Goal: Task Accomplishment & Management: Complete application form

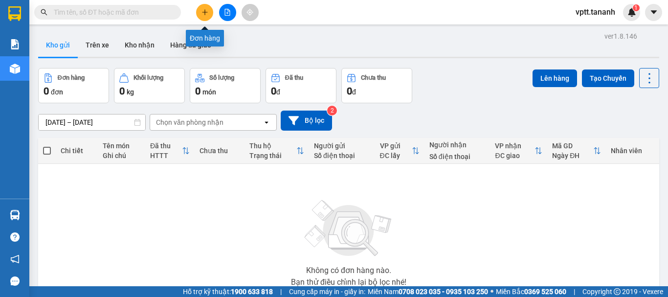
click at [205, 10] on icon "plus" at bounding box center [205, 11] width 0 height 5
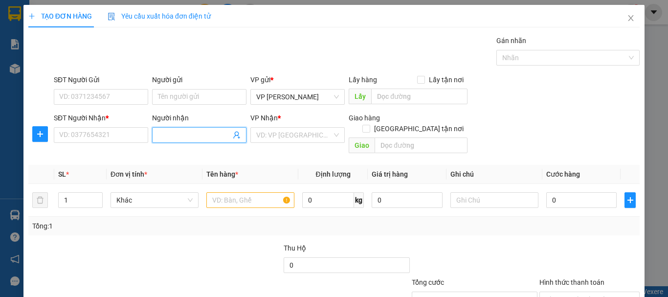
click at [180, 135] on input "Người nhận" at bounding box center [194, 135] width 73 height 11
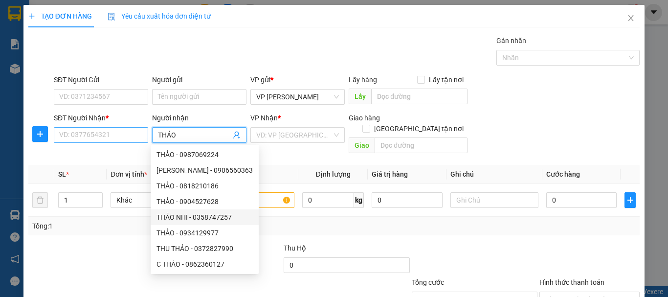
type input "THẢO"
drag, startPoint x: 78, startPoint y: 133, endPoint x: 119, endPoint y: 129, distance: 41.8
click at [80, 133] on input "SĐT Người Nhận *" at bounding box center [101, 135] width 94 height 16
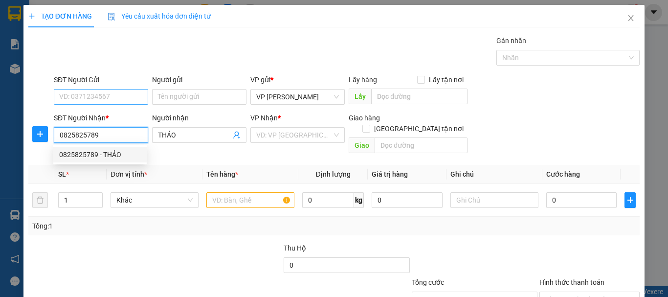
type input "0825825789"
click at [117, 96] on input "SĐT Người Gửi" at bounding box center [101, 97] width 94 height 16
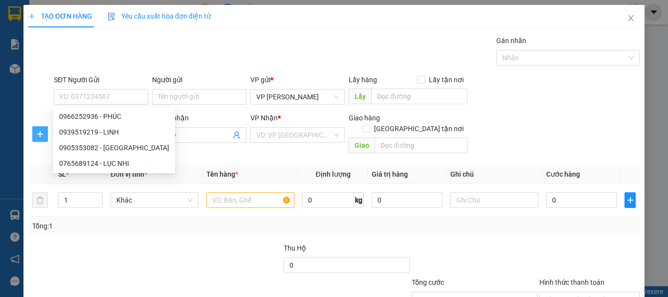
click at [37, 130] on icon "plus" at bounding box center [40, 134] width 8 height 8
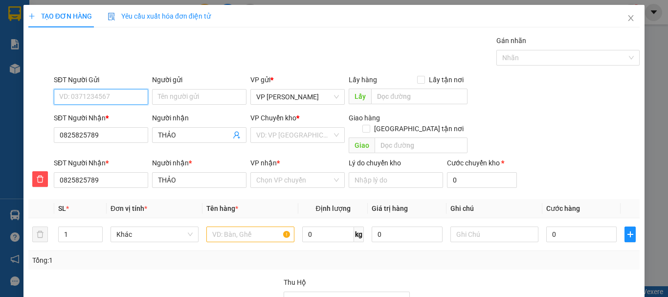
click at [107, 98] on input "SĐT Người Gửi" at bounding box center [101, 97] width 94 height 16
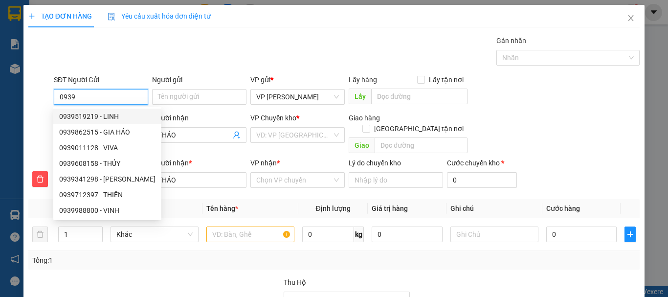
click at [89, 114] on div "0939519219 - LINH" at bounding box center [107, 116] width 96 height 11
type input "0939519219"
type input "LINH"
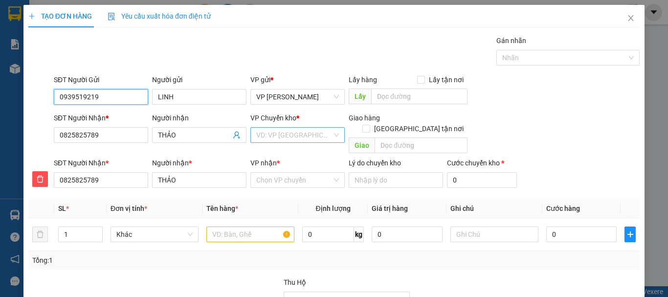
type input "0939519219"
click at [279, 137] on input "search" at bounding box center [294, 135] width 76 height 15
type input "120.000"
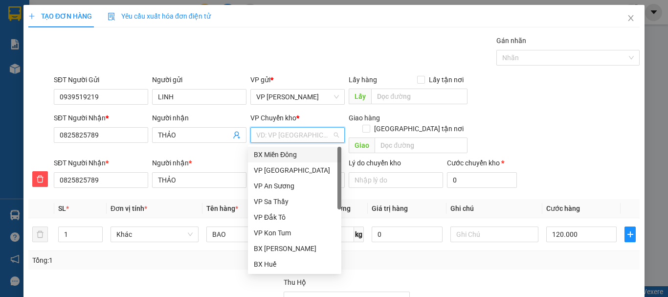
click at [281, 156] on div "BX Miền Đông" at bounding box center [295, 154] width 82 height 11
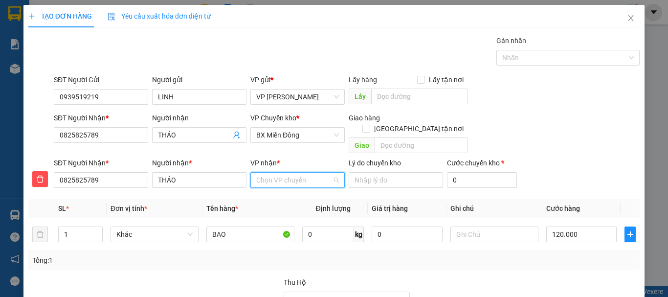
click at [277, 173] on input "VP nhận *" at bounding box center [294, 180] width 76 height 15
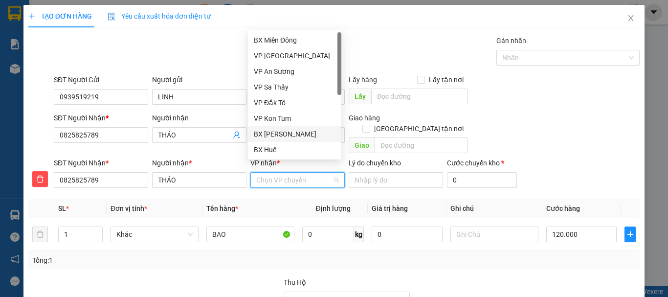
click at [283, 133] on div "BX [PERSON_NAME]" at bounding box center [295, 134] width 82 height 11
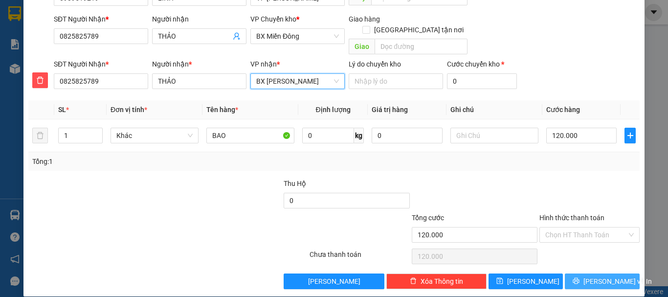
scroll to position [99, 0]
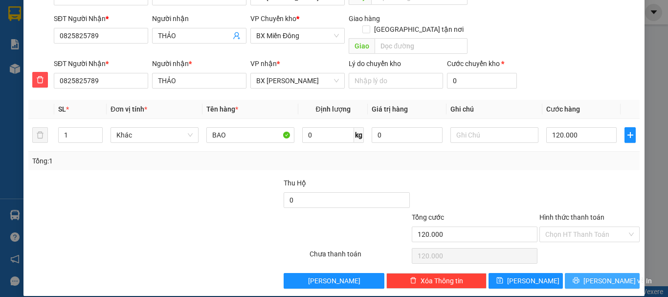
click at [587, 273] on button "[PERSON_NAME] và In" at bounding box center [602, 281] width 75 height 16
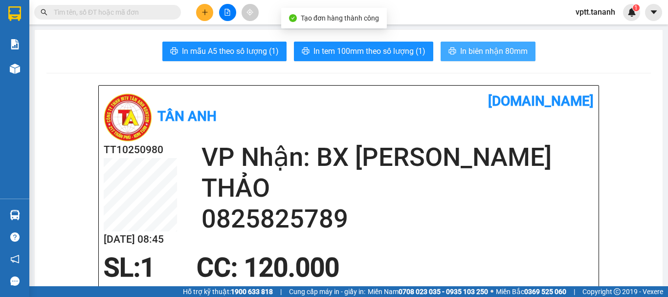
click at [475, 48] on span "In biên nhận 80mm" at bounding box center [494, 51] width 68 height 12
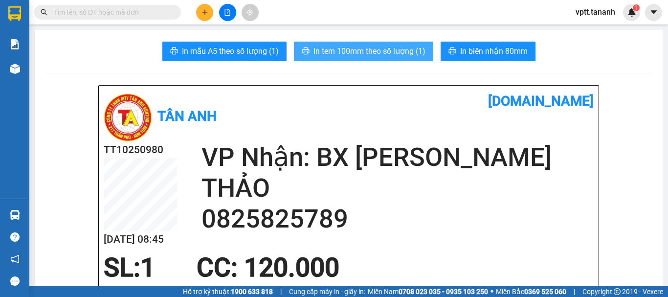
click at [399, 51] on span "In tem 100mm theo số lượng (1)" at bounding box center [370, 51] width 112 height 12
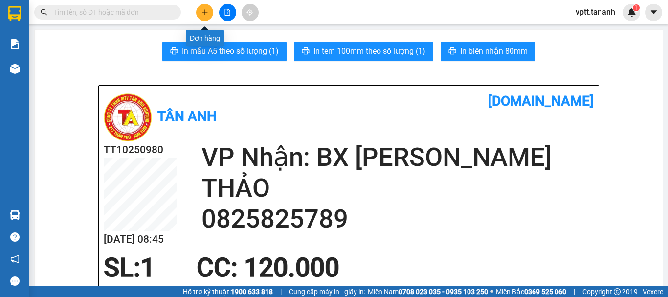
click at [208, 10] on icon "plus" at bounding box center [205, 12] width 7 height 7
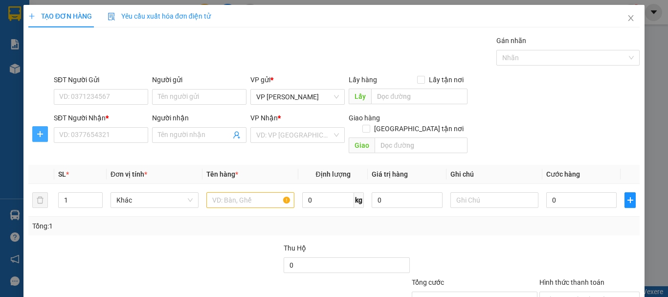
click at [43, 137] on icon "plus" at bounding box center [40, 134] width 8 height 8
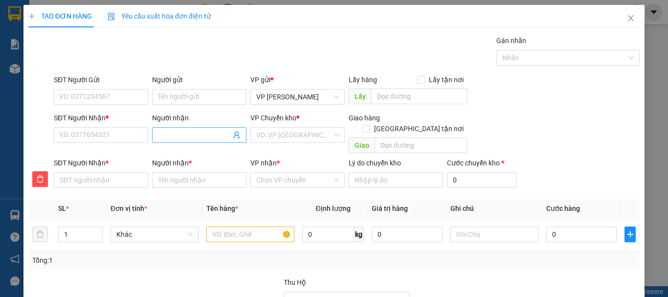
click at [182, 133] on input "Người nhận" at bounding box center [194, 135] width 73 height 11
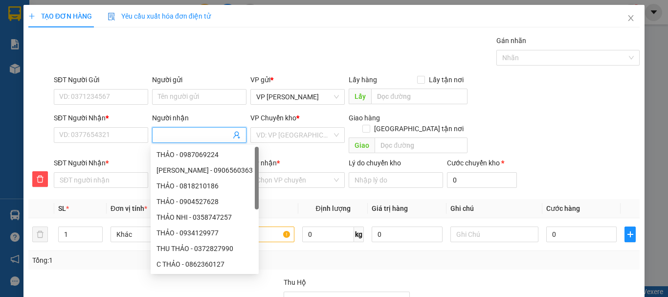
type input "N"
type input "NH"
type input "NHU"
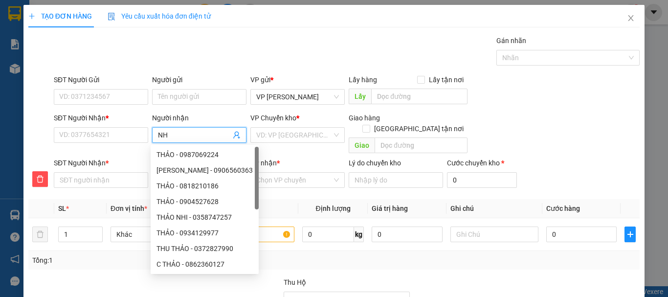
type input "NHU"
type input "NHƯ"
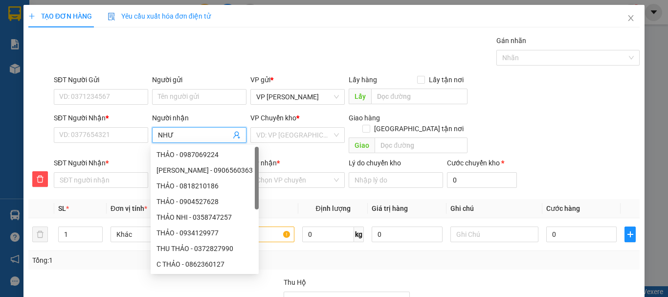
type input "NHƯ T"
type input "NHƯ TH"
type input "NHƯ THU"
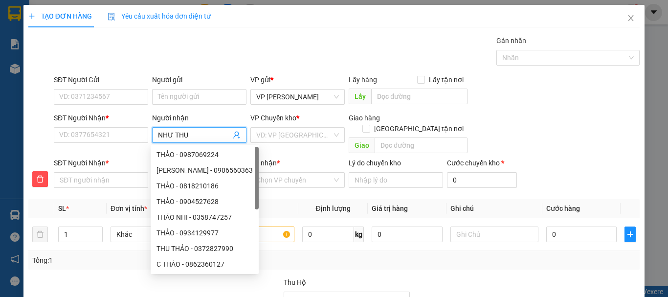
type input "NHƯ THU"
type input "NHƯ THUY"
type input "NHƯ THỦY"
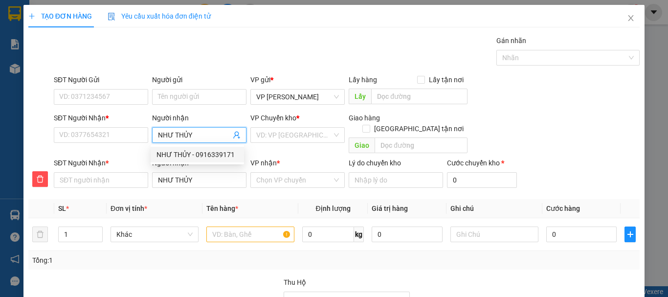
click at [192, 152] on div "NHƯ THỦY - 0916339171" at bounding box center [198, 154] width 82 height 11
type input "0916339171"
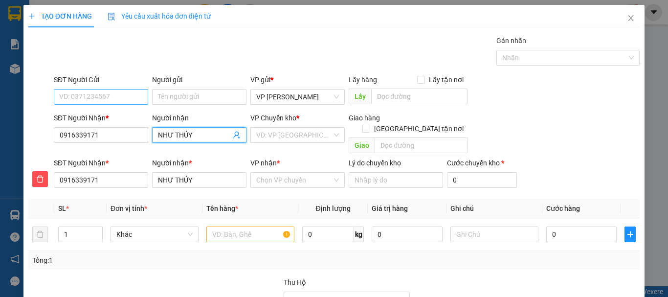
type input "NHƯ THỦY"
click at [116, 97] on input "SĐT Người Gửi" at bounding box center [101, 97] width 94 height 16
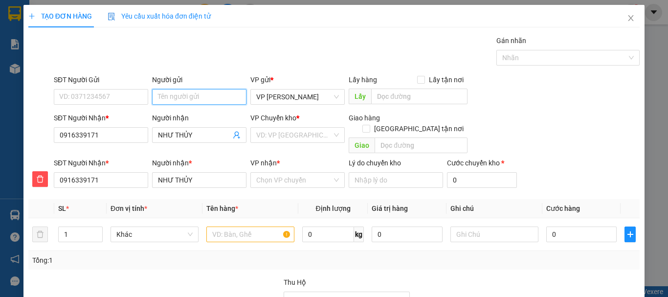
drag, startPoint x: 172, startPoint y: 99, endPoint x: 192, endPoint y: 98, distance: 20.6
click at [172, 99] on input "Người gửi" at bounding box center [199, 97] width 94 height 16
type input "T"
type input "TRÚC HƯƠNG"
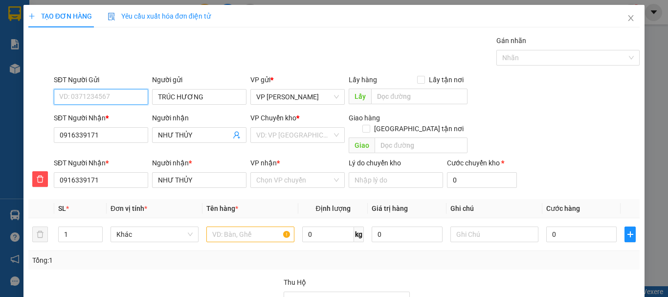
click at [100, 98] on input "SĐT Người Gửi" at bounding box center [101, 97] width 94 height 16
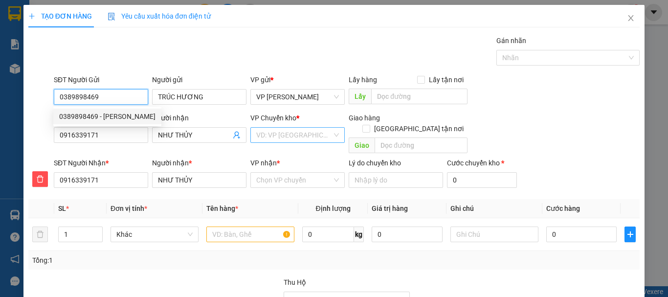
type input "0389898469"
click at [287, 136] on input "search" at bounding box center [294, 135] width 76 height 15
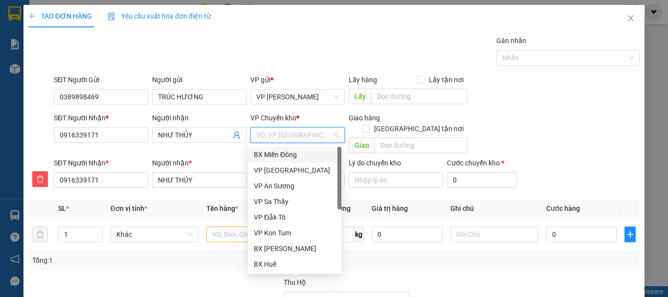
click at [287, 154] on div "BX Miền Đông" at bounding box center [295, 154] width 82 height 11
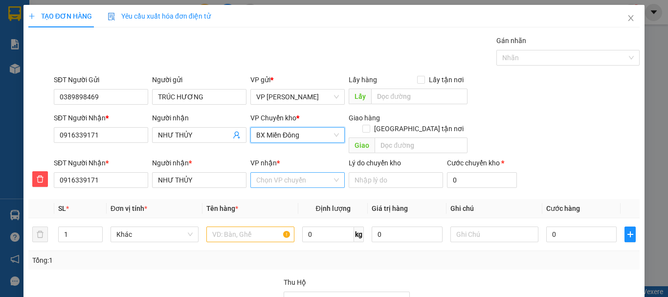
click at [284, 173] on input "VP nhận *" at bounding box center [294, 180] width 76 height 15
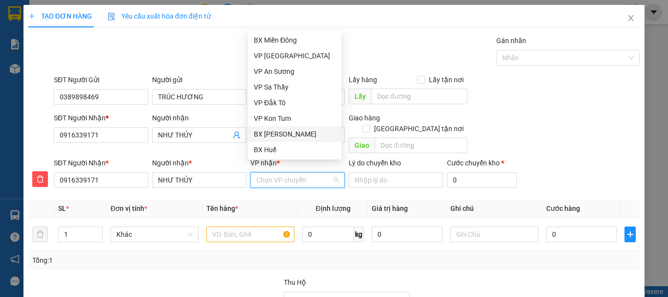
click at [294, 133] on div "BX [PERSON_NAME]" at bounding box center [295, 134] width 82 height 11
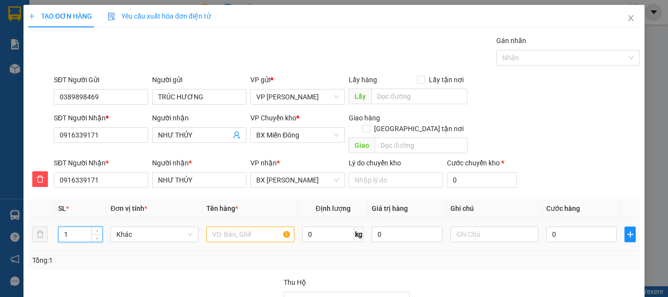
drag, startPoint x: 63, startPoint y: 223, endPoint x: 82, endPoint y: 223, distance: 19.1
click at [82, 227] on input "1" at bounding box center [81, 234] width 44 height 15
type input "3"
click at [231, 227] on input "text" at bounding box center [250, 235] width 88 height 16
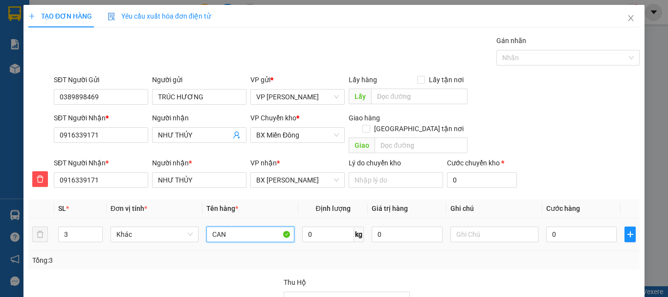
type input "CAN"
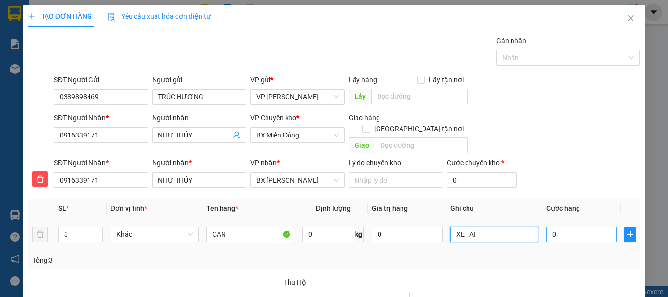
type input "XE TẢI"
click at [561, 227] on input "0" at bounding box center [582, 235] width 70 height 16
type input "9"
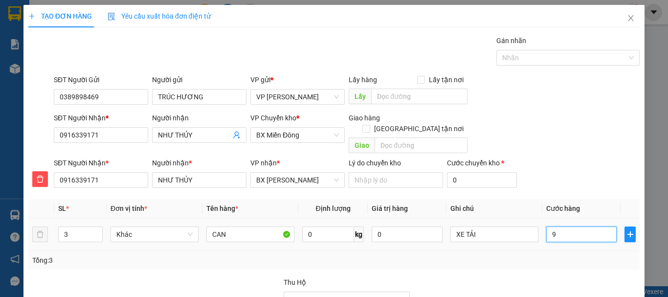
type input "90"
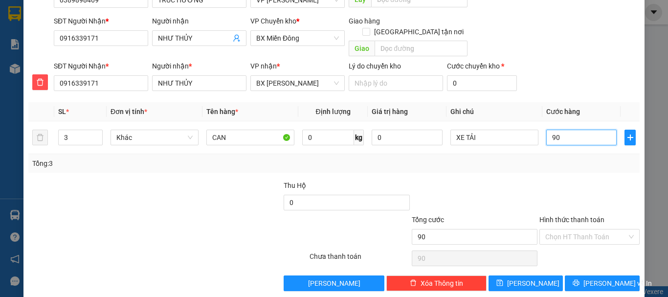
scroll to position [99, 0]
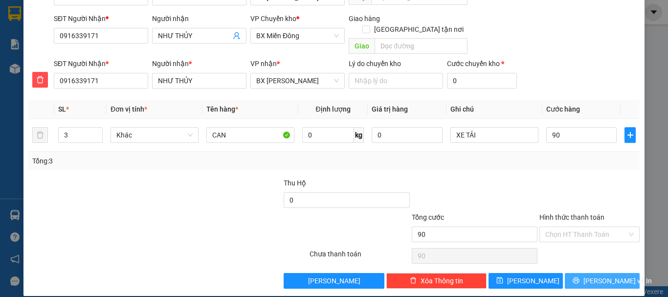
type input "90.000"
drag, startPoint x: 613, startPoint y: 269, endPoint x: 592, endPoint y: 250, distance: 28.4
click at [612, 275] on span "[PERSON_NAME] và In" at bounding box center [618, 280] width 68 height 11
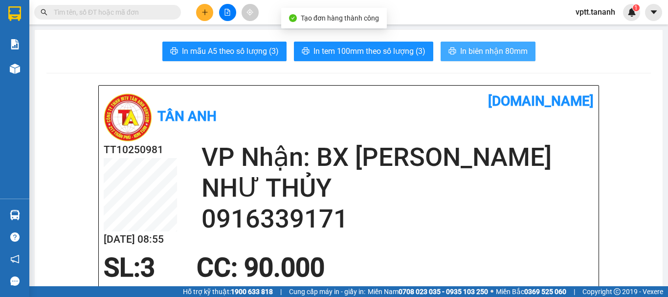
click at [495, 50] on span "In biên nhận 80mm" at bounding box center [494, 51] width 68 height 12
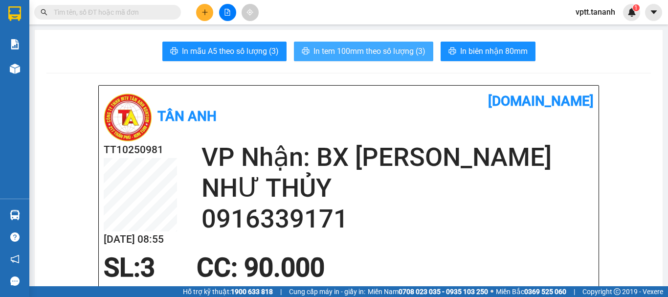
click at [386, 48] on span "In tem 100mm theo số lượng (3)" at bounding box center [370, 51] width 112 height 12
